Goal: Obtain resource: Obtain resource

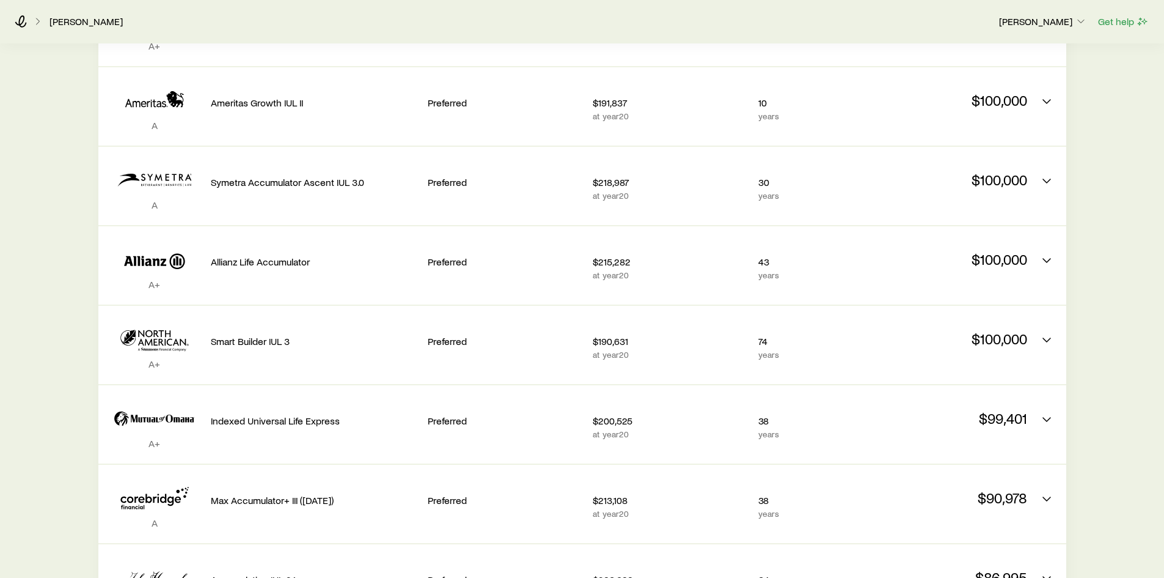
scroll to position [672, 0]
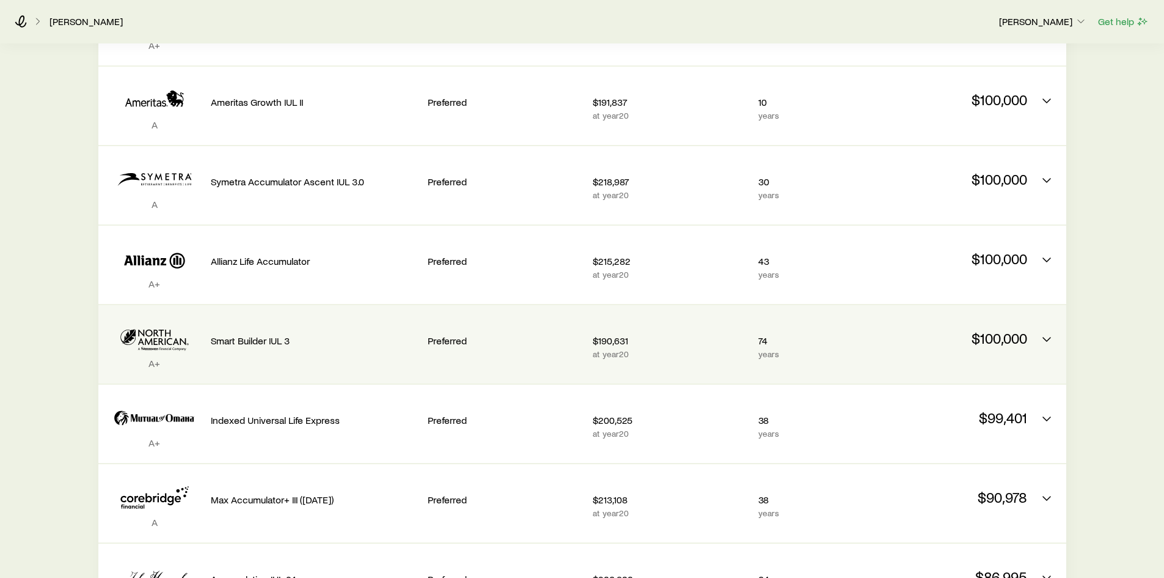
click at [268, 334] on p "Smart Builder IUL 3" at bounding box center [314, 340] width 207 height 12
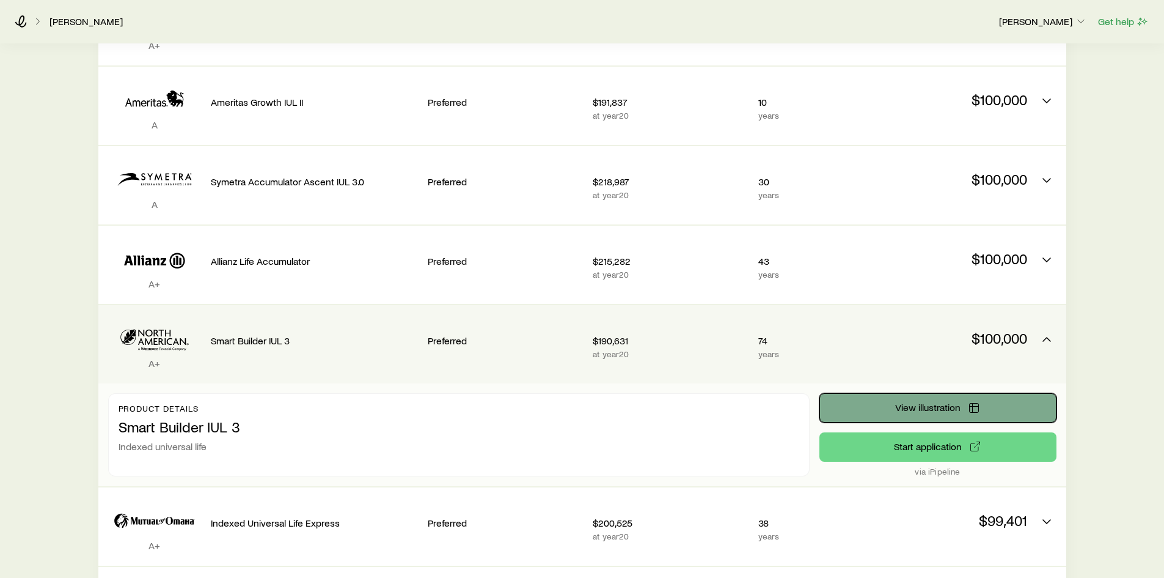
click at [934, 402] on span "View illustration" at bounding box center [927, 407] width 65 height 10
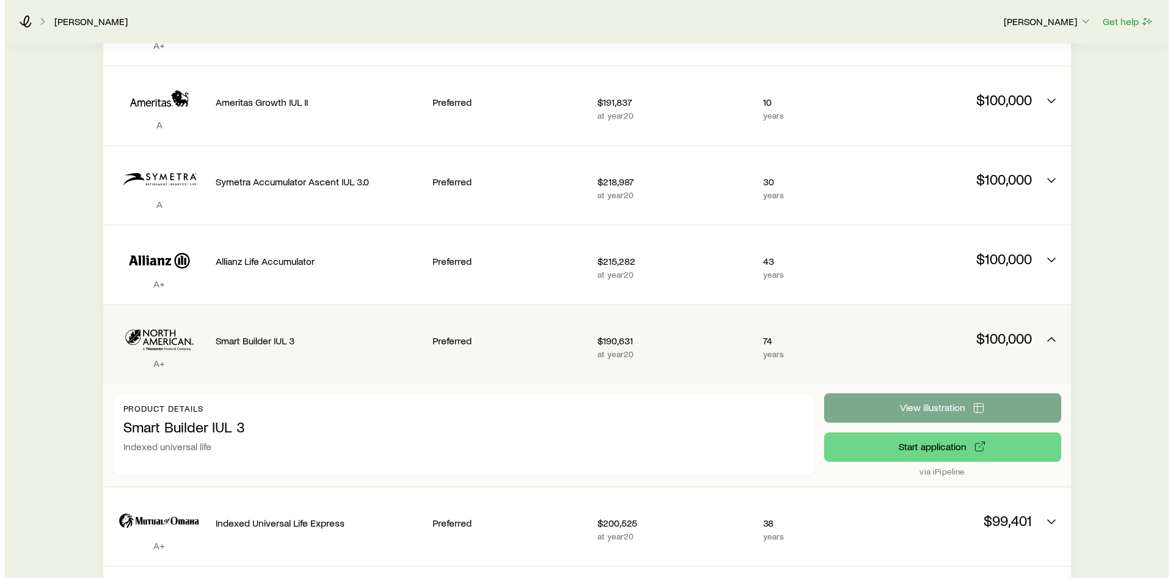
scroll to position [0, 0]
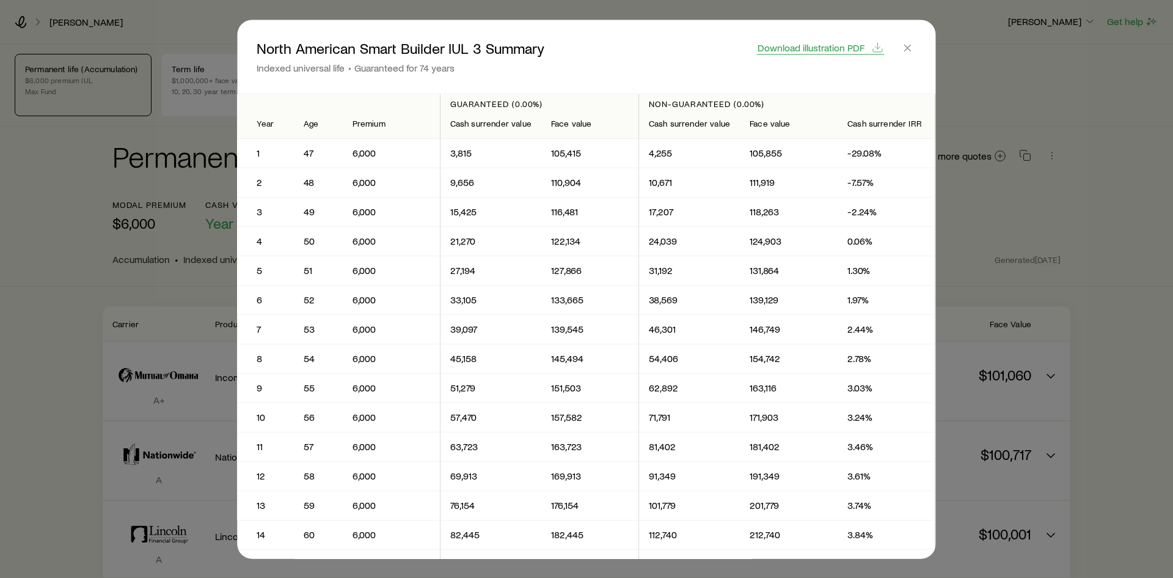
click at [824, 46] on span "Download illustration PDF" at bounding box center [811, 47] width 107 height 10
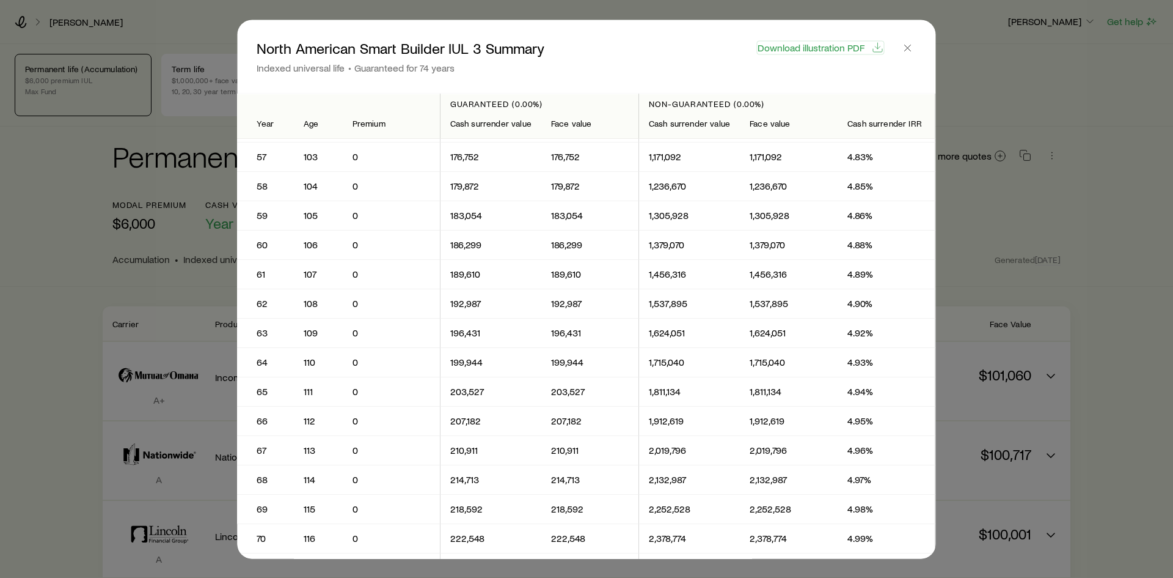
scroll to position [1589, 0]
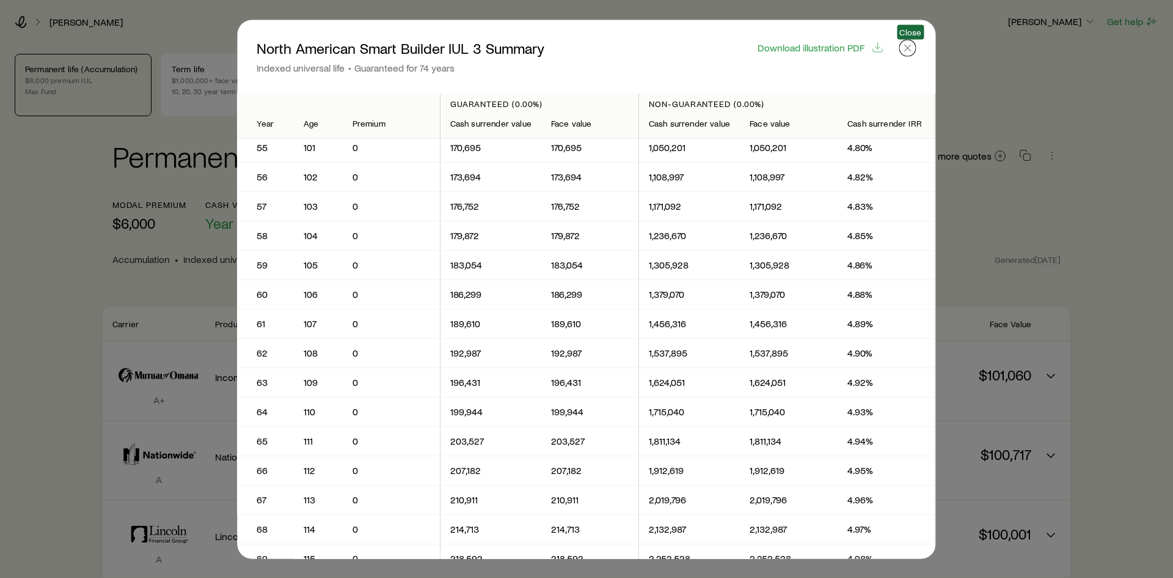
click at [913, 47] on icon "button" at bounding box center [908, 48] width 12 height 12
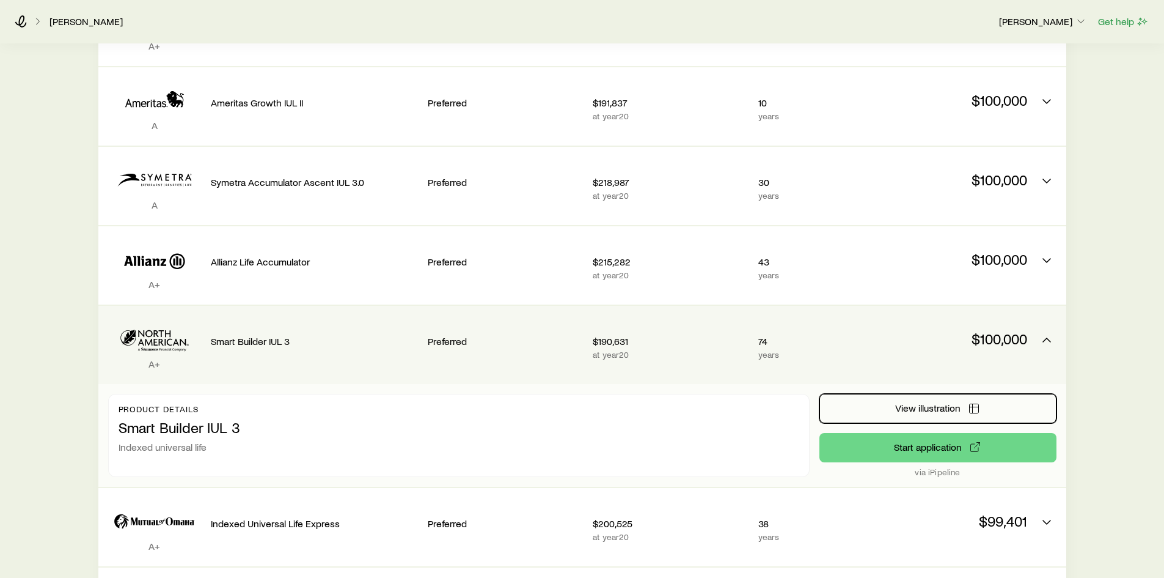
scroll to position [672, 0]
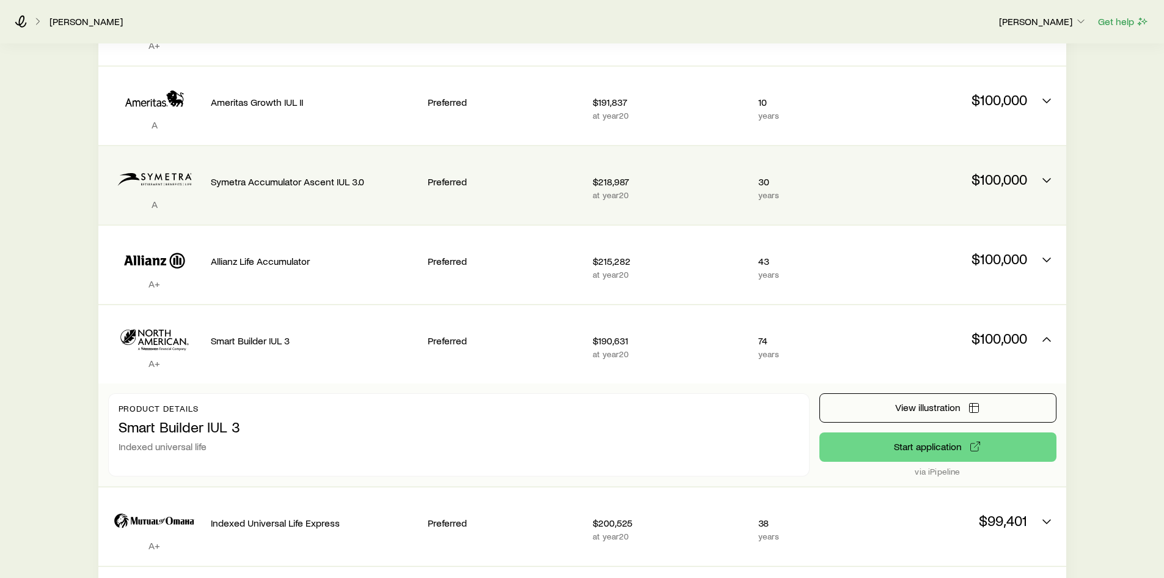
click at [615, 175] on p "$218,987" at bounding box center [670, 181] width 155 height 12
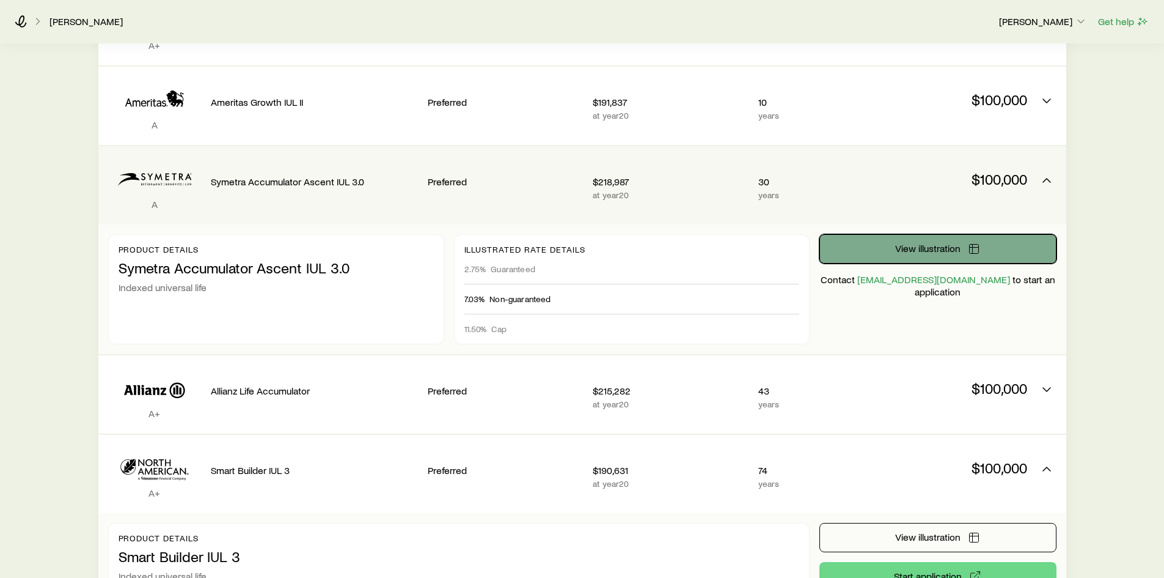
click at [911, 243] on span "View illustration" at bounding box center [927, 248] width 65 height 10
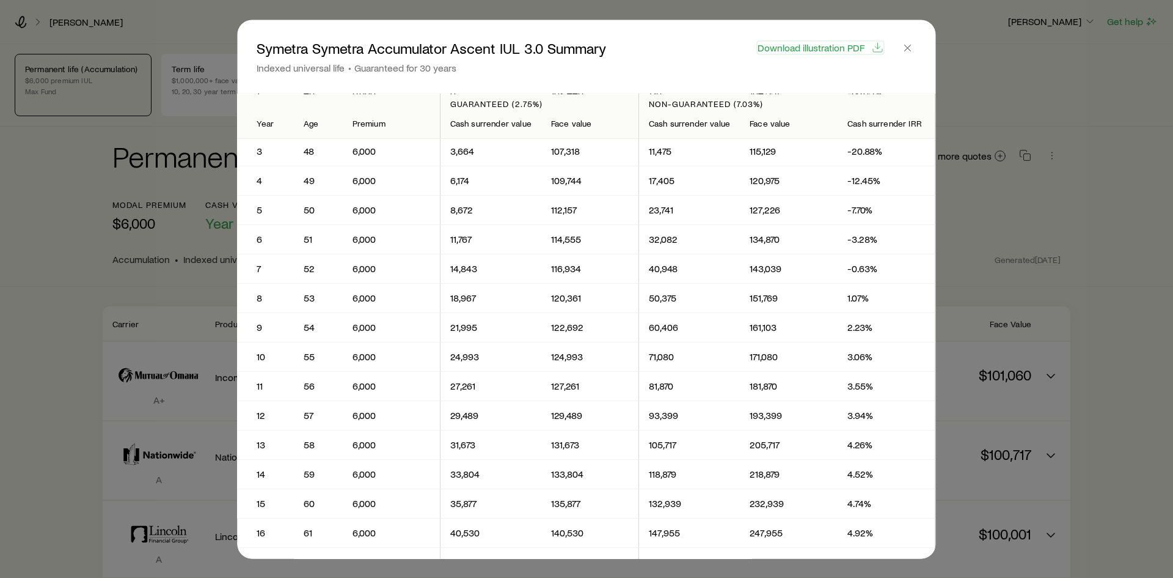
scroll to position [0, 0]
